Goal: Task Accomplishment & Management: Manage account settings

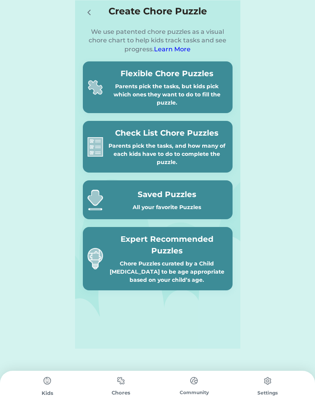
click at [55, 386] on img at bounding box center [48, 381] width 16 height 16
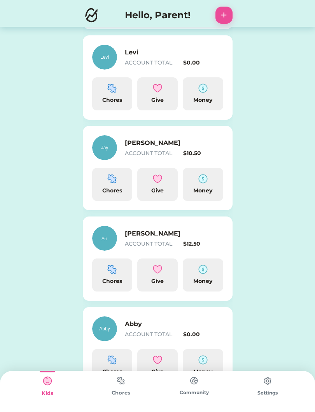
scroll to position [225, 0]
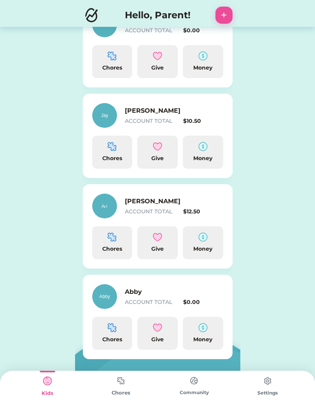
click at [200, 205] on h6 "[PERSON_NAME]" at bounding box center [164, 201] width 78 height 9
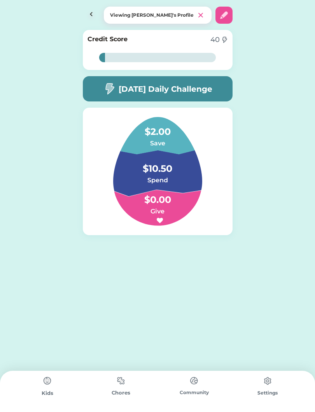
click at [162, 177] on h6 "Spend" at bounding box center [158, 180] width 78 height 9
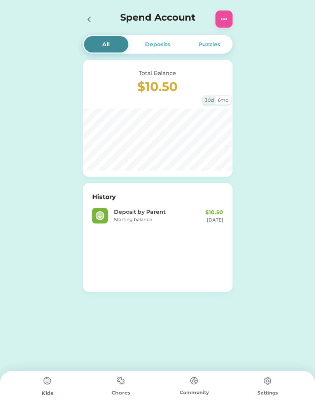
click at [225, 22] on img at bounding box center [223, 18] width 9 height 9
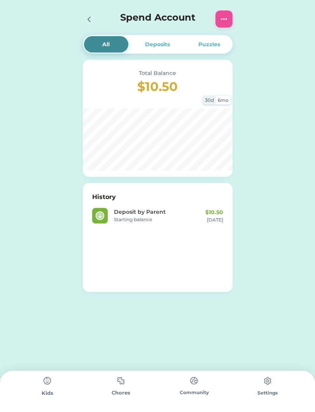
click at [156, 47] on div "Deposits" at bounding box center [157, 44] width 25 height 8
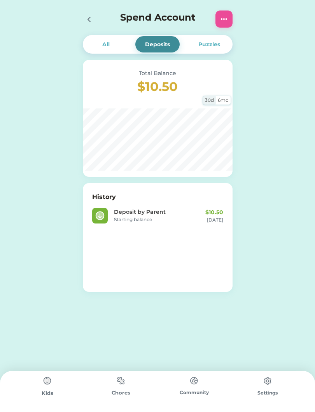
click at [108, 47] on div "All" at bounding box center [105, 44] width 7 height 8
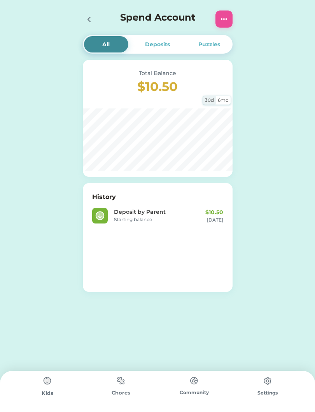
click at [90, 23] on icon at bounding box center [88, 19] width 9 height 9
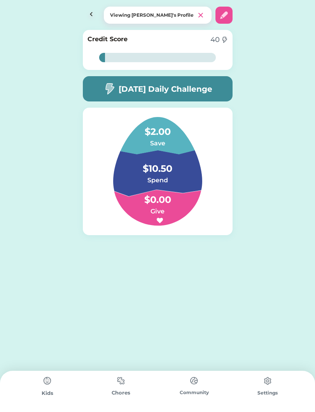
click at [204, 92] on h5 "[DATE] Daily Challenge" at bounding box center [166, 89] width 94 height 12
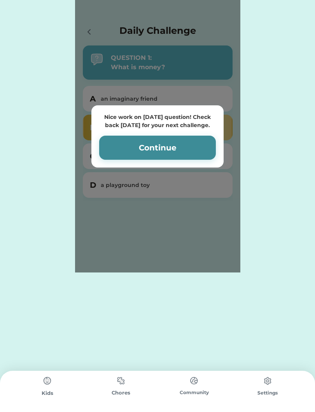
click at [278, 174] on div "Create Chore Puzzle We use patented chore puzzles as a visual chore chart to he…" at bounding box center [157, 136] width 315 height 272
click at [136, 145] on button "Continue" at bounding box center [157, 148] width 117 height 24
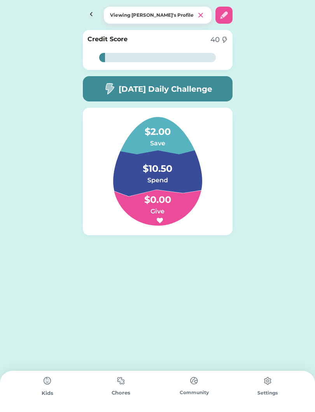
click at [145, 180] on h6 "Spend" at bounding box center [158, 180] width 78 height 9
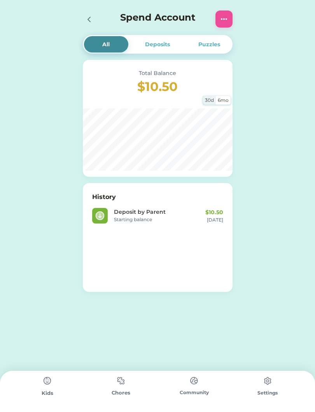
click at [92, 24] on icon at bounding box center [88, 19] width 9 height 9
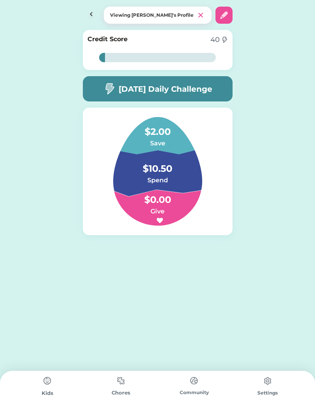
click at [86, 12] on img at bounding box center [91, 15] width 17 height 17
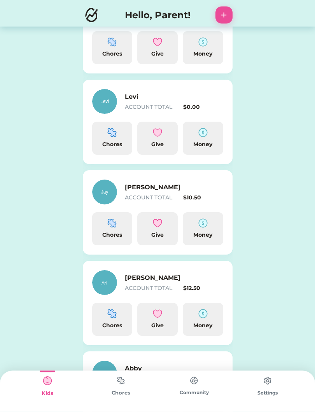
scroll to position [149, 0]
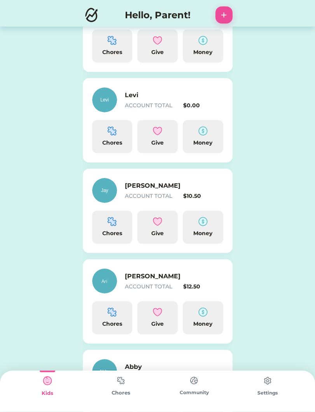
click at [196, 289] on div "$12.50" at bounding box center [203, 287] width 40 height 8
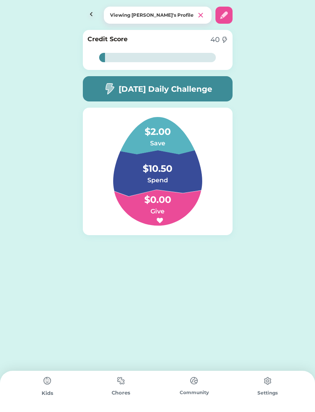
click at [227, 19] on img at bounding box center [223, 14] width 9 height 9
select select "2016"
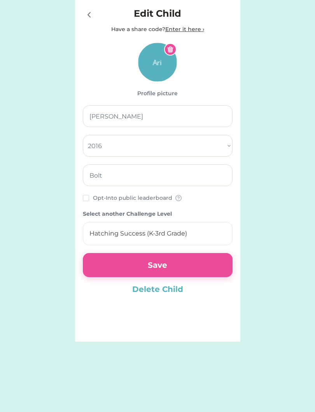
click at [180, 264] on button "Save" at bounding box center [158, 265] width 150 height 24
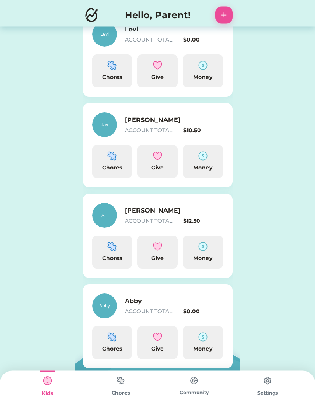
scroll to position [216, 0]
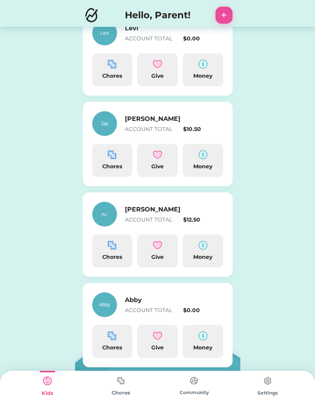
click at [211, 250] on div "Money" at bounding box center [203, 250] width 40 height 33
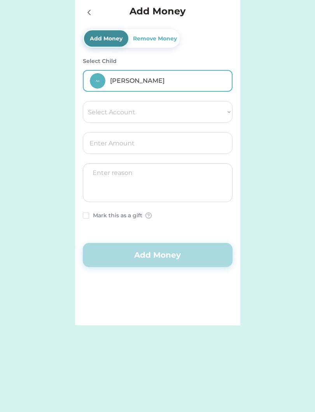
click at [208, 117] on select "Select Account Save Give Spend" at bounding box center [158, 112] width 150 height 22
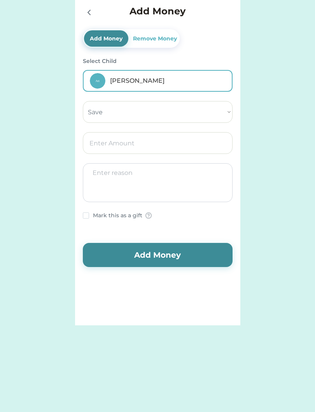
click at [219, 114] on select "Select Account Save Give Spend" at bounding box center [158, 112] width 150 height 22
select select ""1348695171700984260__LOOKUP__1754715340837x191646150522124100""
click at [141, 144] on input "input" at bounding box center [158, 143] width 150 height 22
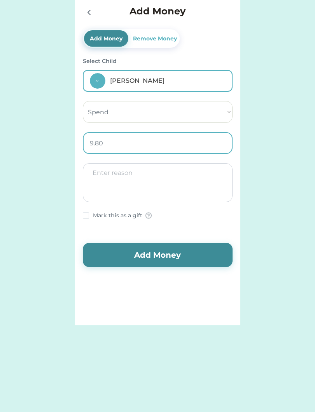
type input "9.82"
click at [164, 185] on textarea at bounding box center [158, 182] width 150 height 39
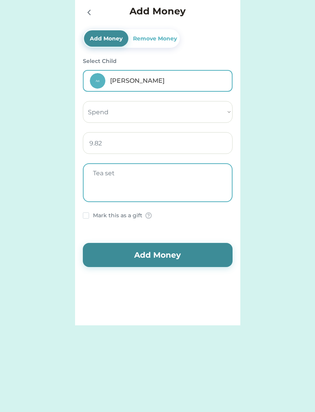
type textarea "Tea set"
click at [158, 41] on div "Remove Money" at bounding box center [154, 39] width 47 height 8
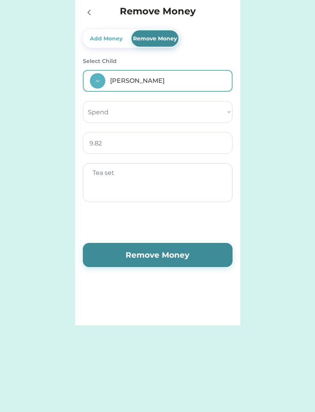
click at [178, 259] on button "Remove Money" at bounding box center [158, 255] width 150 height 24
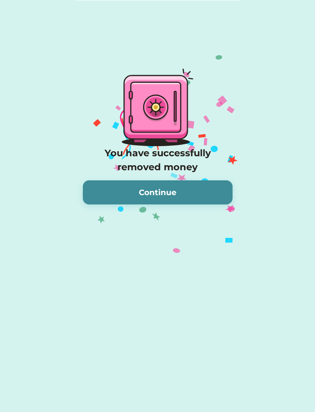
click at [174, 200] on button "Continue" at bounding box center [158, 192] width 150 height 24
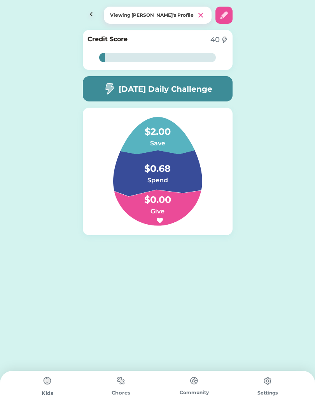
click at [175, 180] on h6 "Spend" at bounding box center [158, 180] width 78 height 9
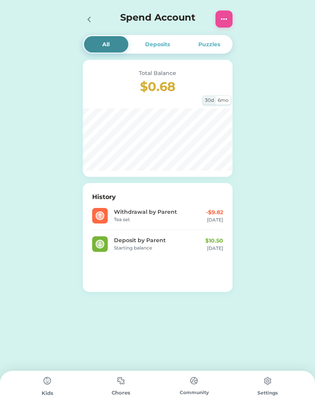
click at [163, 47] on div "Deposits" at bounding box center [157, 44] width 25 height 8
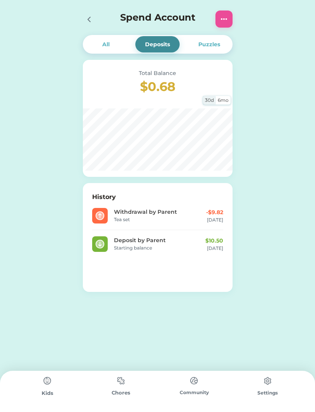
click at [165, 209] on div "Withdrawal by Parent" at bounding box center [148, 212] width 69 height 8
click at [107, 51] on div "All" at bounding box center [106, 44] width 44 height 16
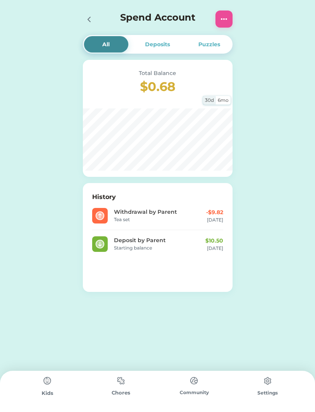
click at [93, 22] on icon at bounding box center [88, 19] width 9 height 9
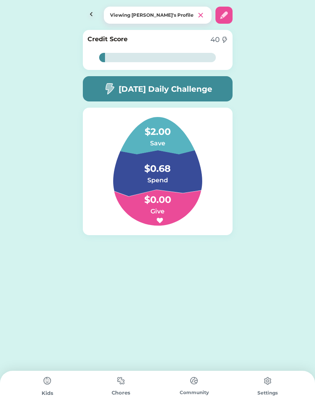
click at [165, 161] on h4 "$0.68" at bounding box center [158, 165] width 78 height 22
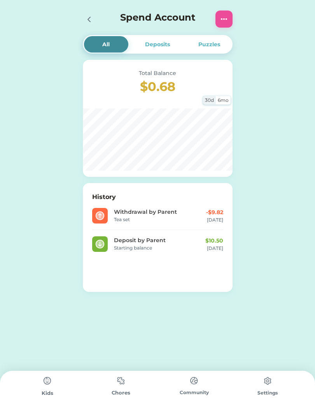
click at [91, 21] on icon at bounding box center [88, 19] width 9 height 9
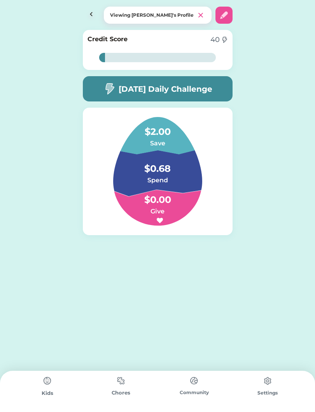
click at [89, 17] on img at bounding box center [91, 15] width 17 height 17
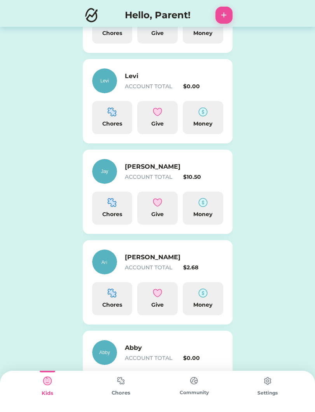
scroll to position [175, 0]
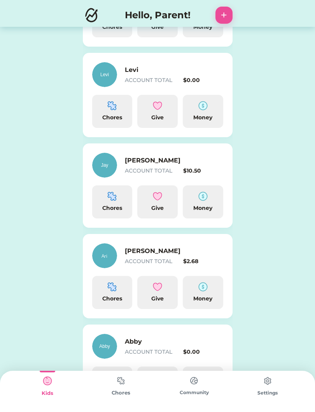
click at [203, 290] on img at bounding box center [202, 286] width 9 height 9
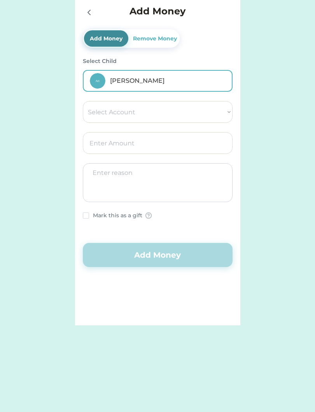
click at [218, 112] on select "Select Account Save Give Spend" at bounding box center [158, 112] width 150 height 22
select select ""1348695171700984260__LOOKUP__1754715340837x191646150522124100""
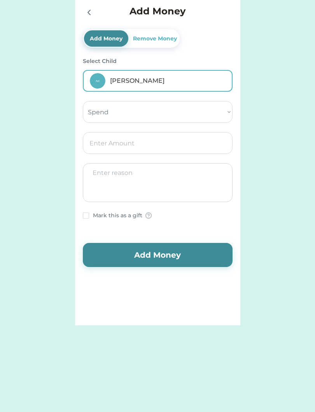
click at [177, 145] on input "input" at bounding box center [158, 143] width 150 height 22
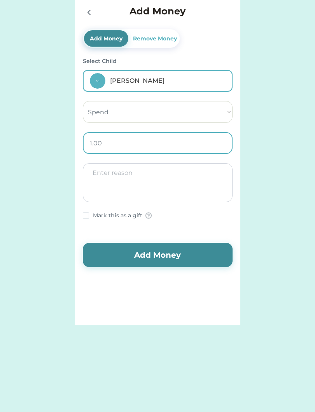
type input "1.50"
click at [185, 187] on textarea at bounding box center [158, 182] width 150 height 39
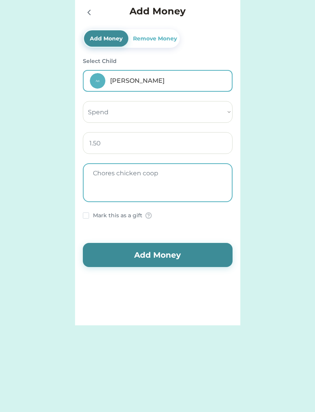
type textarea "Chores chicken coop"
click at [181, 258] on button "Add Money" at bounding box center [158, 255] width 150 height 24
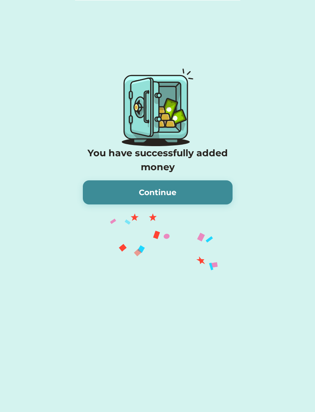
click at [179, 193] on button "Continue" at bounding box center [158, 192] width 150 height 24
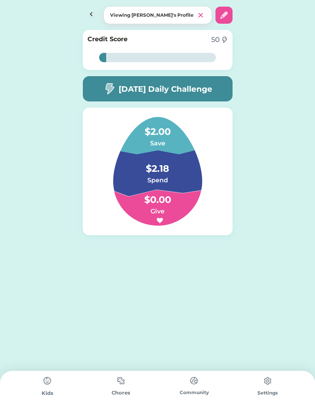
click at [43, 384] on img at bounding box center [48, 381] width 16 height 16
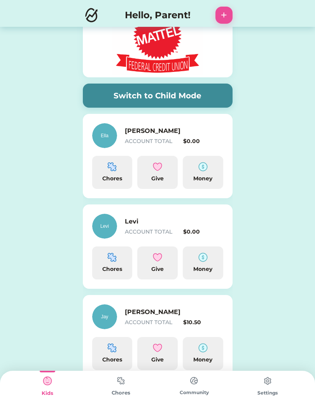
scroll to position [24, 0]
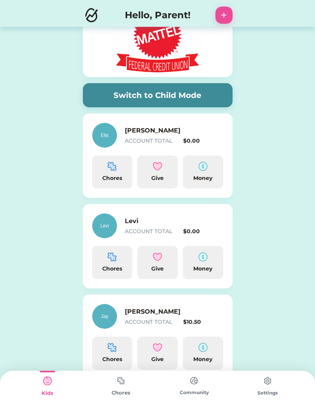
click at [112, 215] on div "Levi ACCOUNT TOTAL $0.00" at bounding box center [157, 225] width 131 height 25
click at [113, 221] on img at bounding box center [104, 225] width 25 height 25
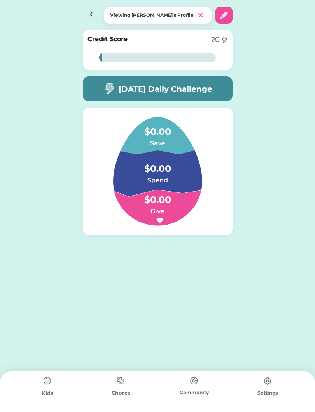
click at [50, 387] on img at bounding box center [48, 381] width 16 height 16
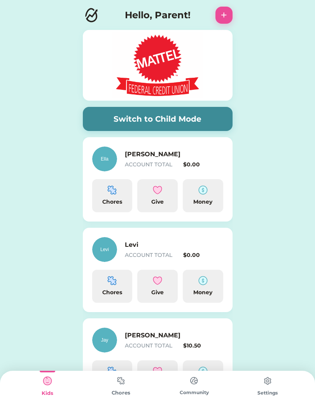
click at [213, 118] on button "Switch to Child Mode" at bounding box center [158, 119] width 150 height 24
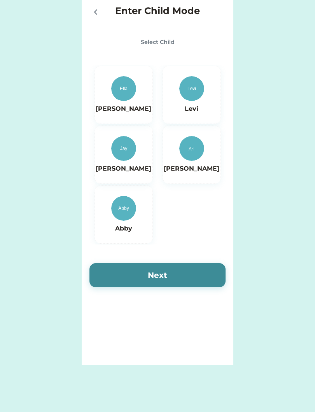
click at [44, 300] on div "Enter Child Mode Select Child [PERSON_NAME] [PERSON_NAME] [PERSON_NAME] Next Cr…" at bounding box center [157, 182] width 315 height 365
